Goal: Task Accomplishment & Management: Manage account settings

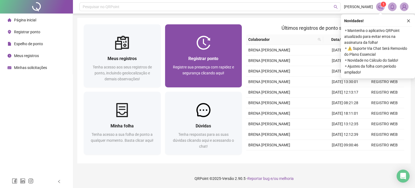
click at [226, 50] on div "Registrar ponto Registre sua presença com rapidez e segurança clicando aqui!" at bounding box center [203, 55] width 77 height 63
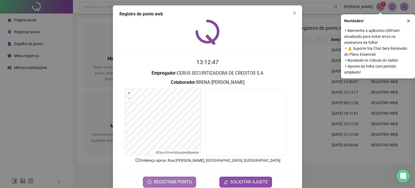
click at [159, 180] on span "REGISTRAR PONTO" at bounding box center [173, 182] width 38 height 6
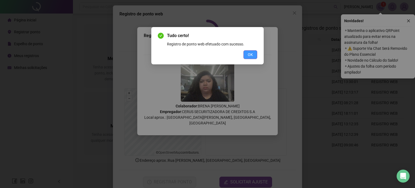
click at [250, 57] on span "OK" at bounding box center [250, 55] width 5 height 6
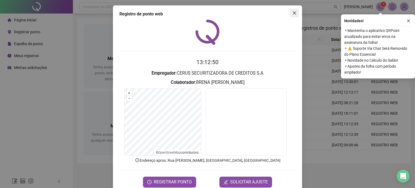
click at [294, 12] on icon "close" at bounding box center [294, 13] width 4 height 4
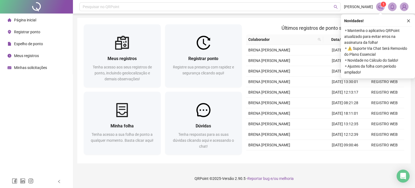
click at [22, 56] on span "Meus registros" at bounding box center [26, 55] width 25 height 4
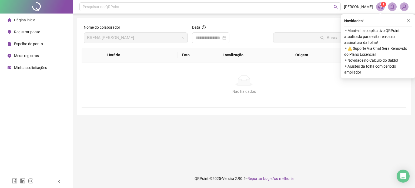
click at [35, 41] on div "Espelho de ponto" at bounding box center [25, 43] width 35 height 11
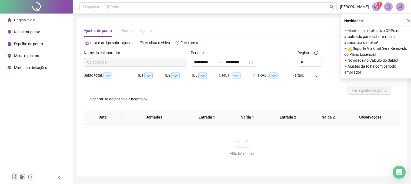
type input "**********"
click at [408, 20] on icon "close" at bounding box center [408, 20] width 3 height 3
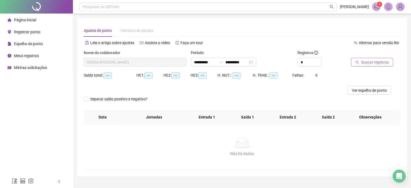
click at [370, 64] on span "Buscar registros" at bounding box center [375, 62] width 28 height 6
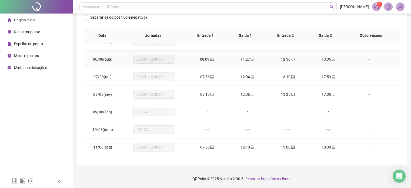
scroll to position [81, 0]
click at [331, 58] on icon "laptop" at bounding box center [333, 58] width 4 height 4
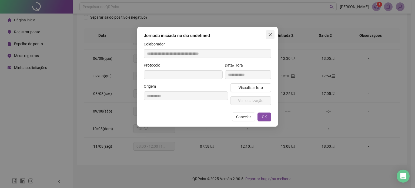
click at [268, 34] on icon "close" at bounding box center [270, 34] width 4 height 4
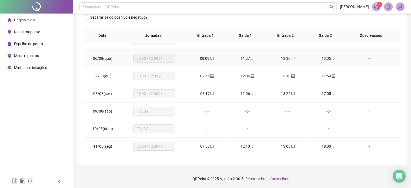
click at [291, 57] on icon "desktop" at bounding box center [293, 58] width 4 height 3
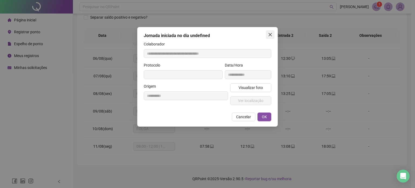
click at [268, 32] on button "Close" at bounding box center [270, 34] width 9 height 9
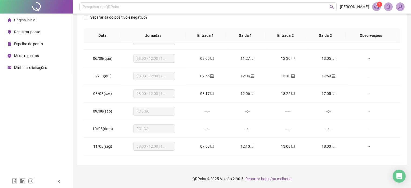
click at [38, 70] on div "Minhas solicitações" at bounding box center [27, 67] width 39 height 11
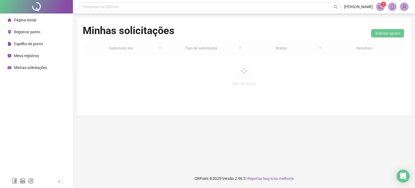
click at [290, 32] on div "Minhas solicitações Solicitar ajuste" at bounding box center [244, 33] width 323 height 18
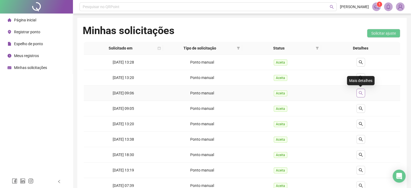
click at [363, 93] on button "button" at bounding box center [360, 93] width 9 height 9
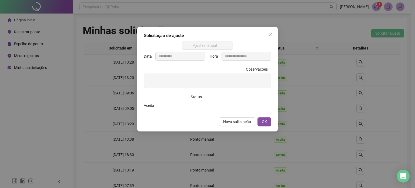
click at [326, 113] on div "**********" at bounding box center [207, 94] width 415 height 188
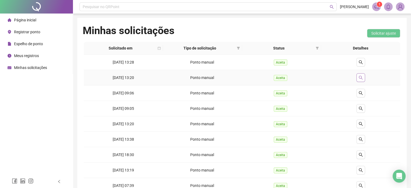
click at [358, 76] on div at bounding box center [360, 77] width 75 height 9
click at [358, 76] on button "button" at bounding box center [360, 77] width 9 height 9
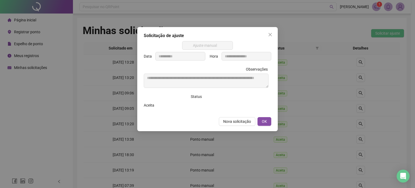
click at [334, 117] on div "**********" at bounding box center [207, 94] width 415 height 188
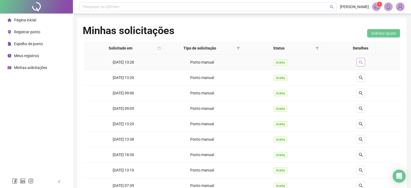
click at [358, 63] on icon "search" at bounding box center [360, 62] width 4 height 4
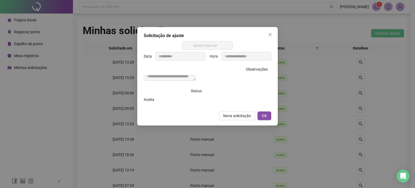
scroll to position [6, 0]
